Goal: Check status: Check status

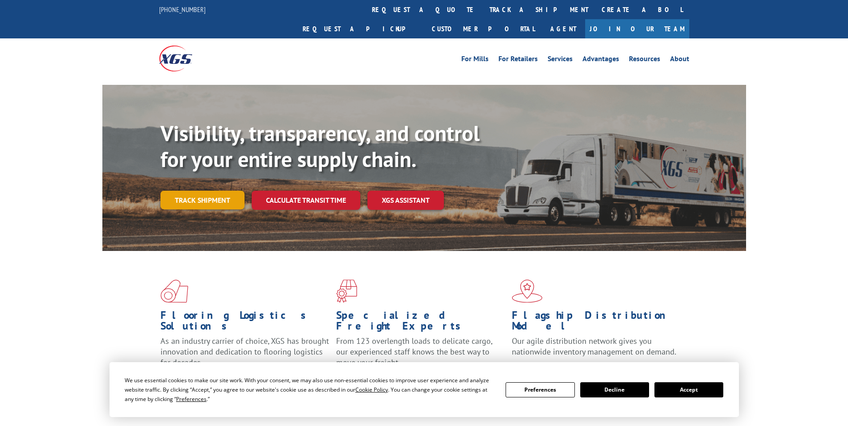
click at [214, 191] on link "Track shipment" at bounding box center [202, 200] width 84 height 19
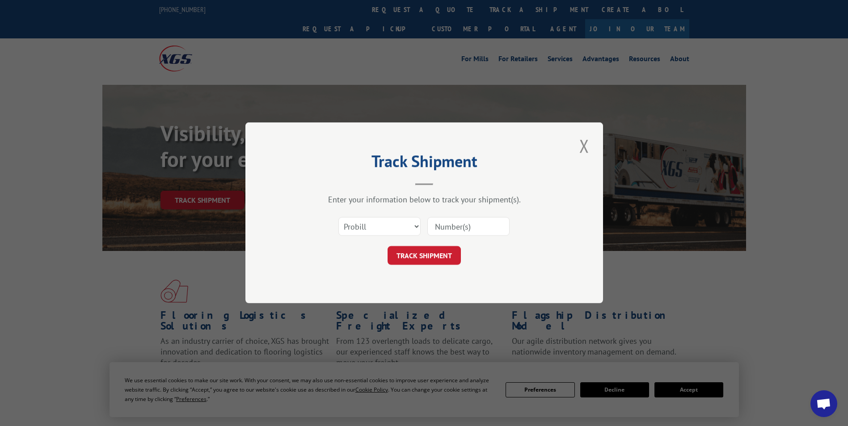
click at [479, 220] on input at bounding box center [468, 227] width 82 height 19
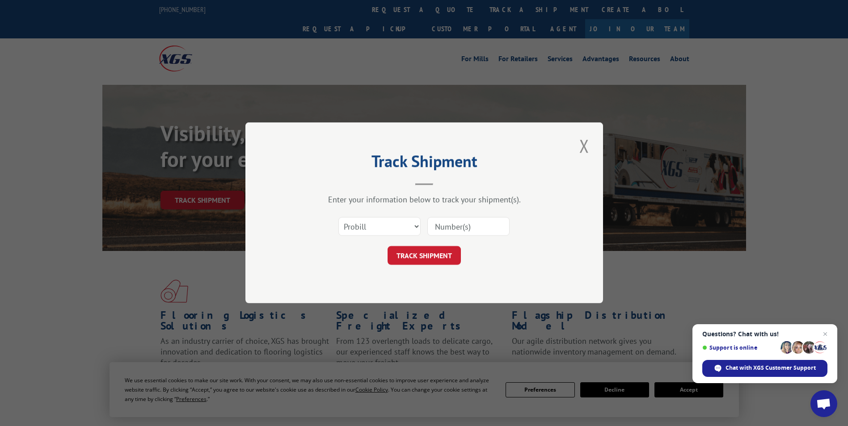
paste input "3822141"
type input "3822141"
click at [419, 255] on button "TRACK SHIPMENT" at bounding box center [424, 256] width 73 height 19
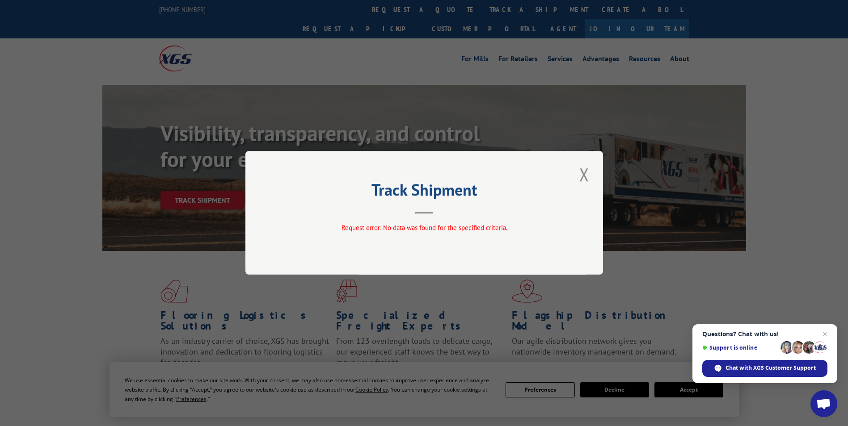
click at [582, 176] on button "Close modal" at bounding box center [584, 174] width 15 height 25
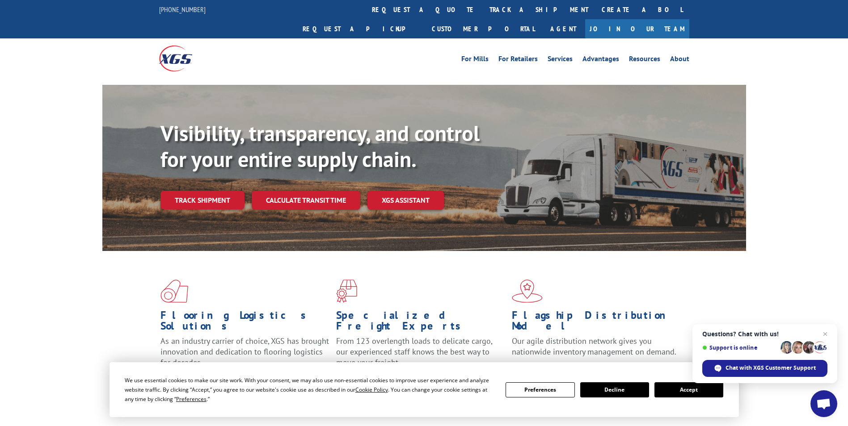
click at [687, 393] on button "Accept" at bounding box center [688, 390] width 69 height 15
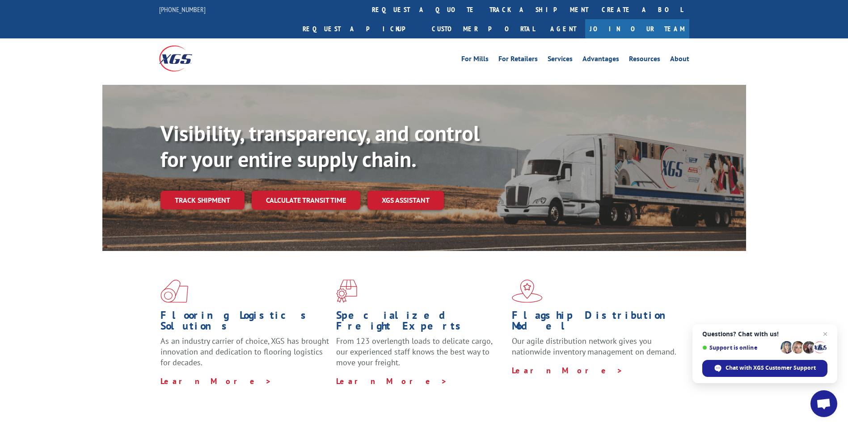
click at [192, 166] on div "Visibility, transparency, and control for your entire supply chain. Track shipm…" at bounding box center [453, 183] width 586 height 125
click at [198, 191] on link "Track shipment" at bounding box center [202, 200] width 84 height 19
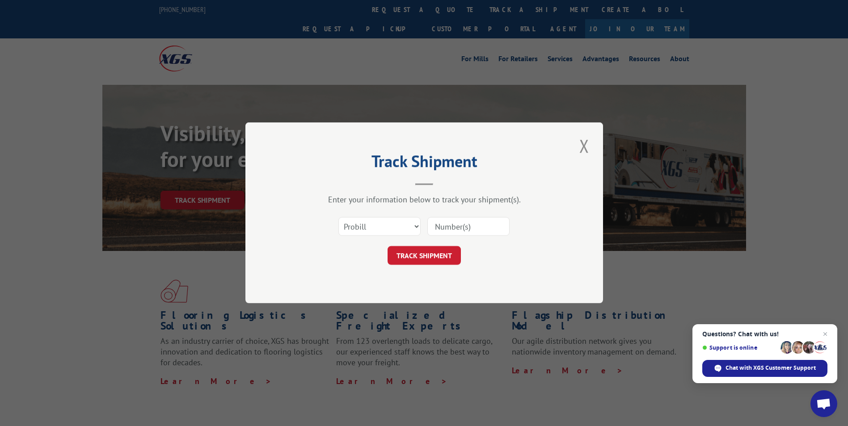
paste input "3822141"
type input "3822141"
click at [430, 256] on button "TRACK SHIPMENT" at bounding box center [424, 256] width 73 height 19
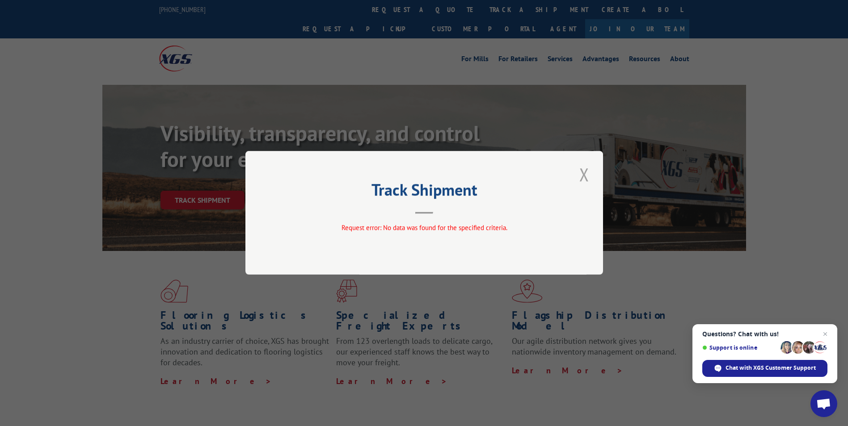
click at [586, 173] on button "Close modal" at bounding box center [584, 174] width 15 height 25
